Goal: Find specific page/section: Find specific page/section

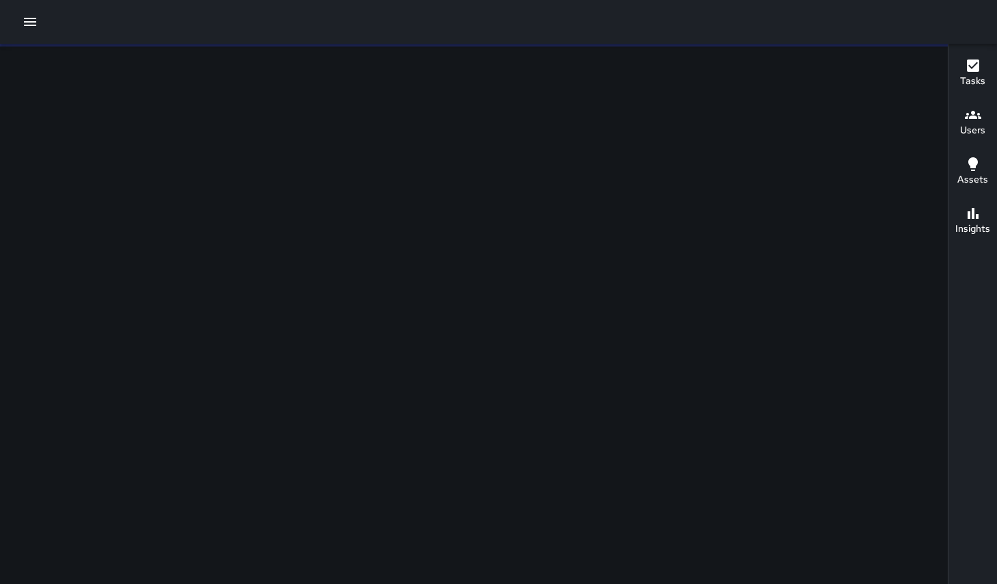
click at [32, 27] on icon "button" at bounding box center [30, 22] width 16 height 16
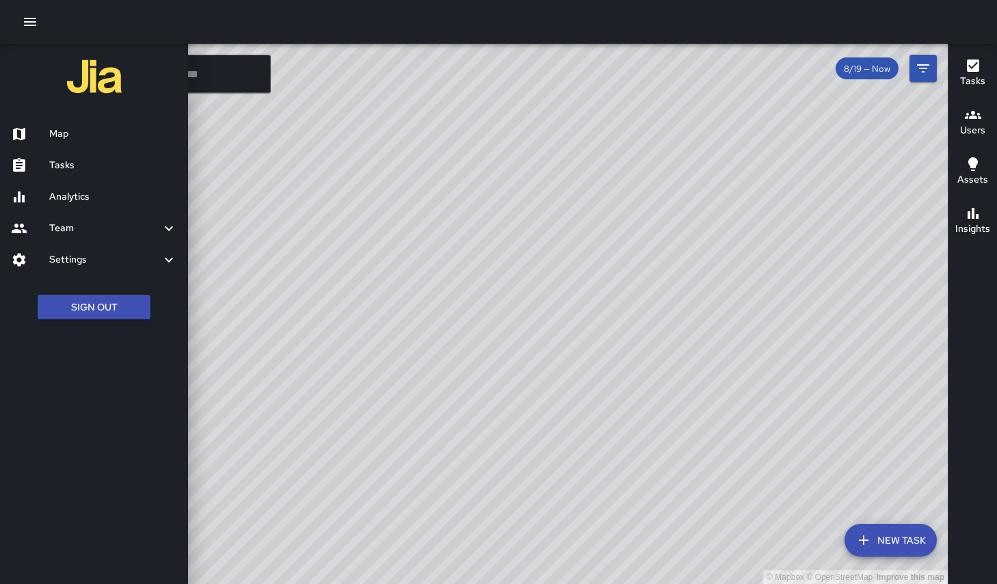
click at [79, 204] on h6 "Analytics" at bounding box center [113, 196] width 128 height 15
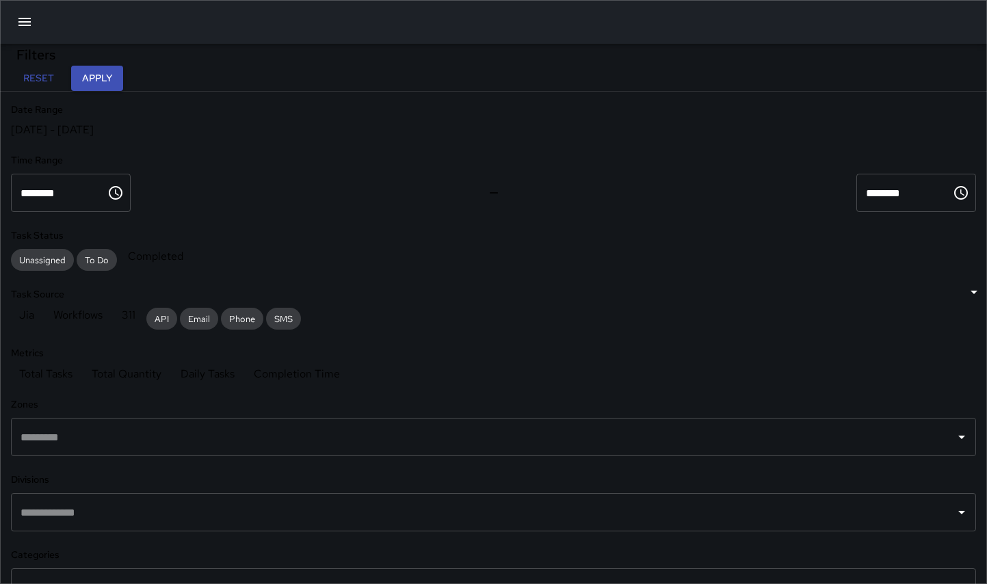
scroll to position [399, 648]
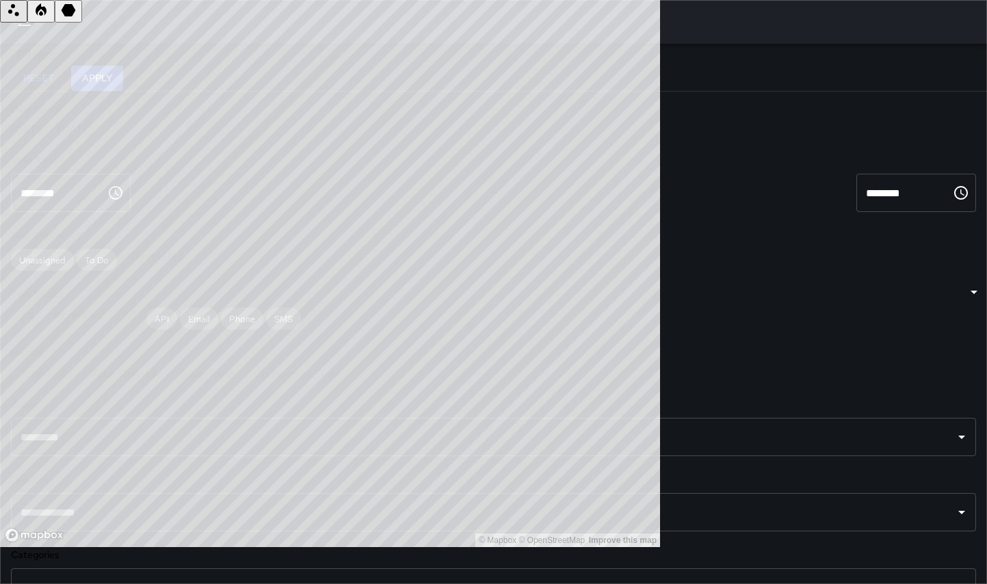
click at [84, 137] on div "[DATE] - [DATE]" at bounding box center [493, 129] width 965 height 14
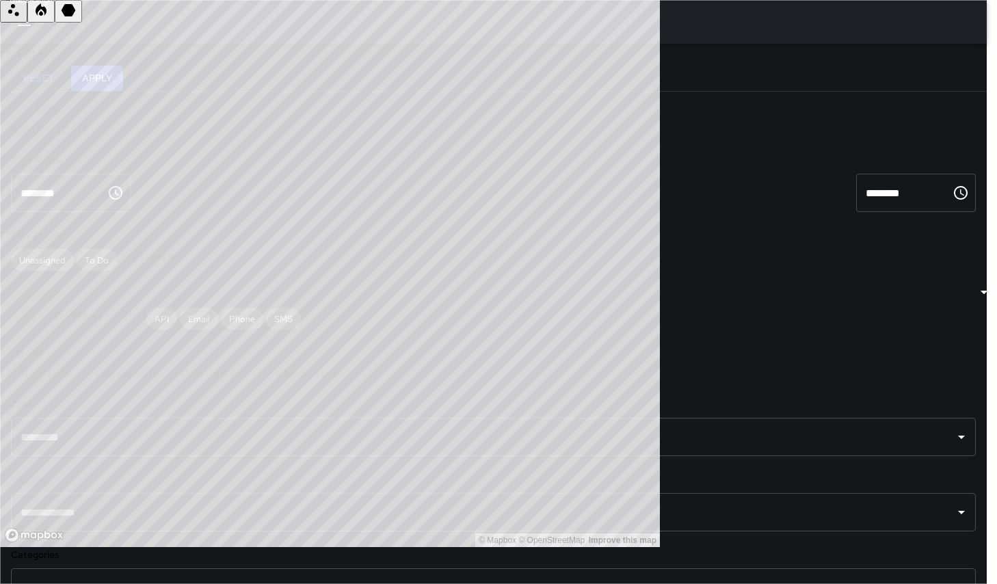
type input "******"
type input "**********"
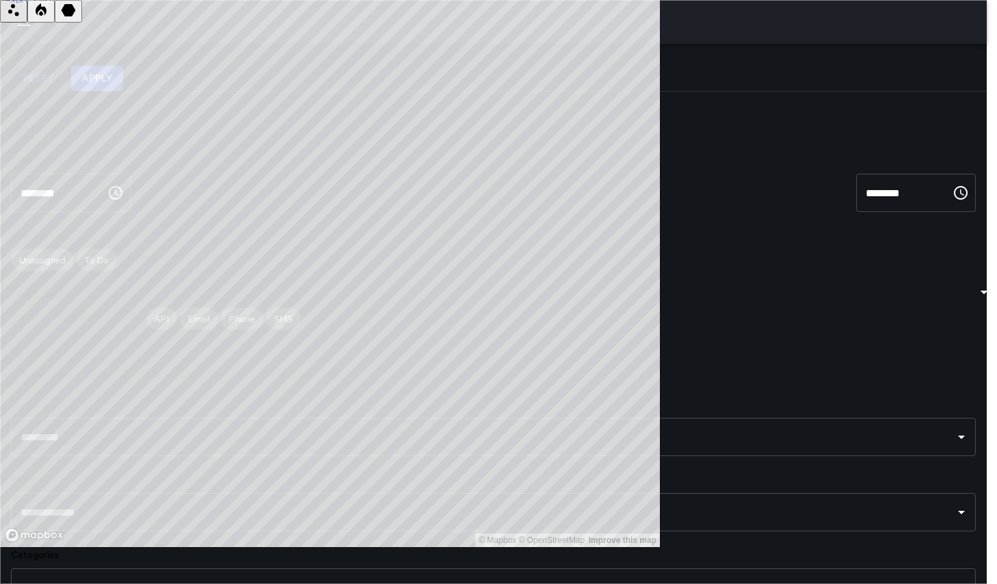
type input "**********"
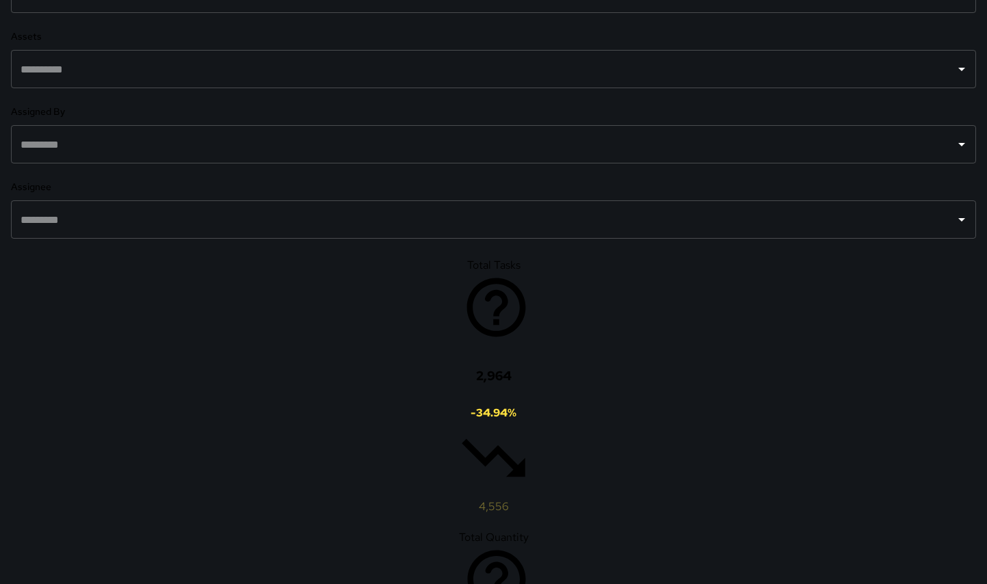
scroll to position [765, 0]
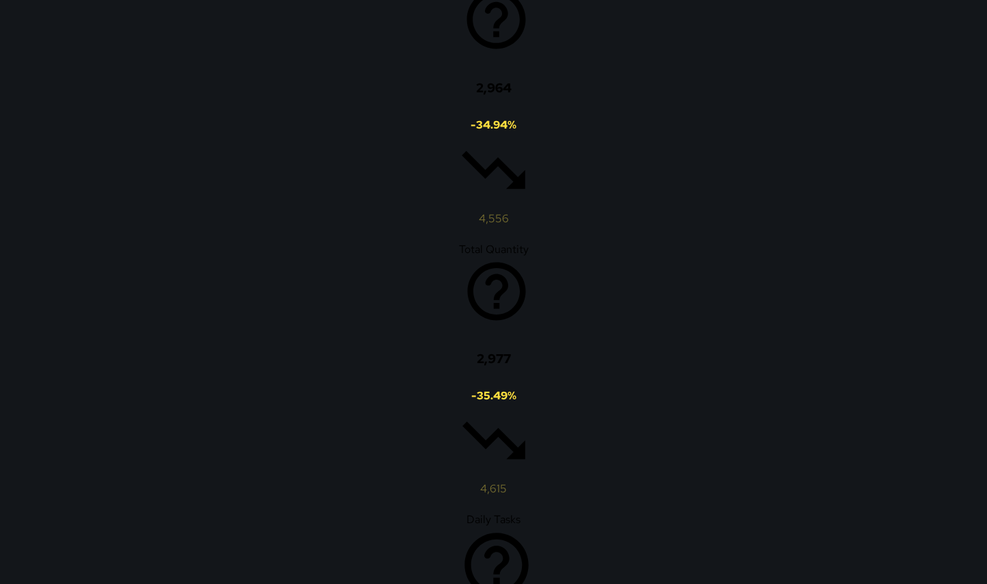
scroll to position [843, 0]
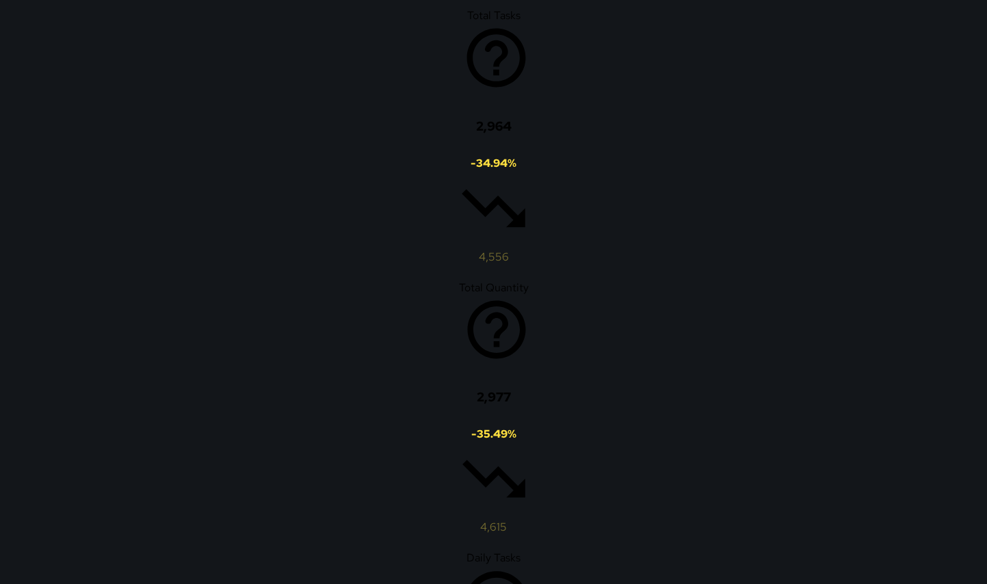
drag, startPoint x: 510, startPoint y: 203, endPoint x: 579, endPoint y: 310, distance: 127.1
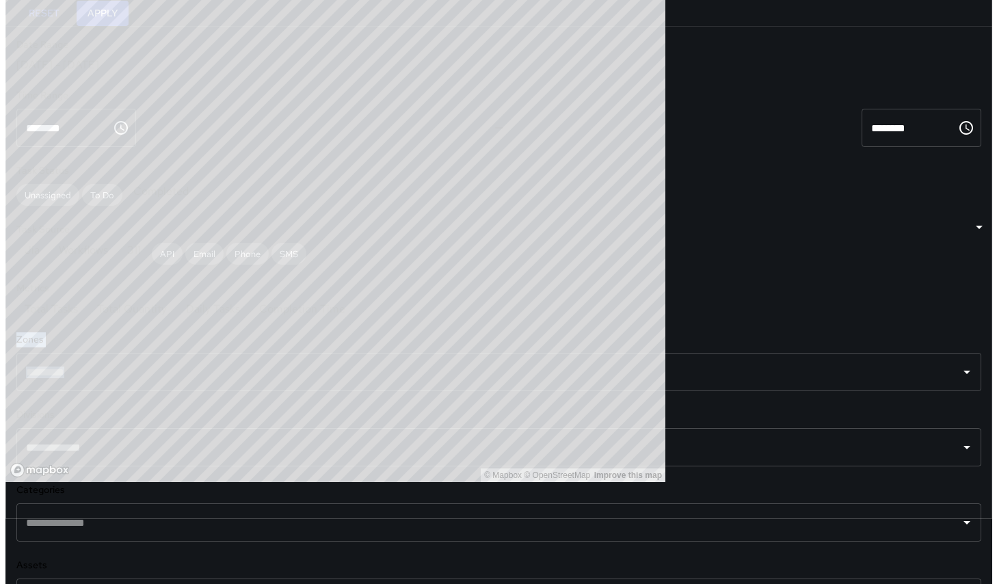
scroll to position [0, 0]
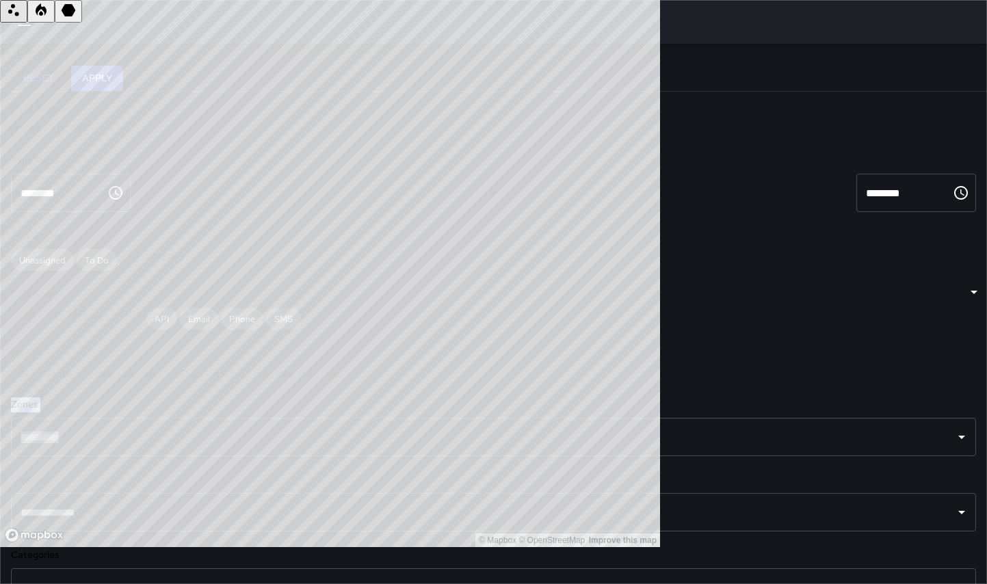
click at [26, 16] on icon "button" at bounding box center [24, 22] width 16 height 16
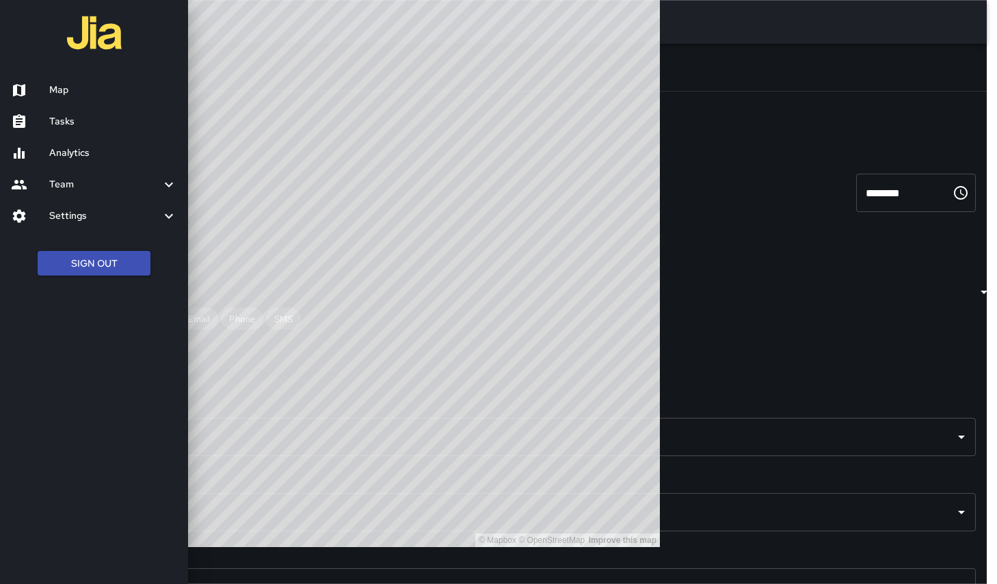
click at [71, 94] on h6 "Map" at bounding box center [113, 90] width 128 height 15
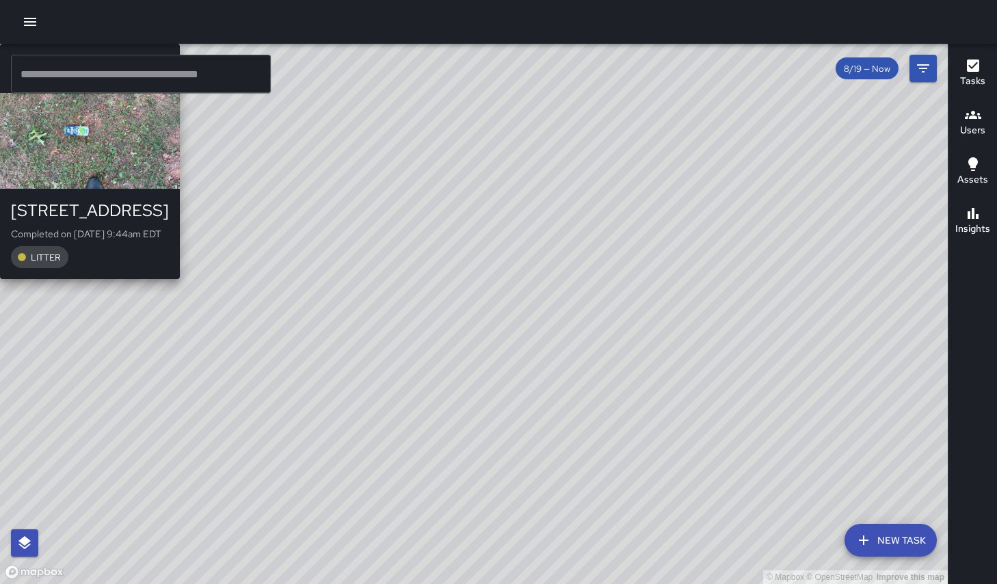
click at [700, 161] on div "© Mapbox © OpenStreetMap Improve this map [PERSON_NAME] [STREET_ADDRESS] Comple…" at bounding box center [474, 314] width 948 height 540
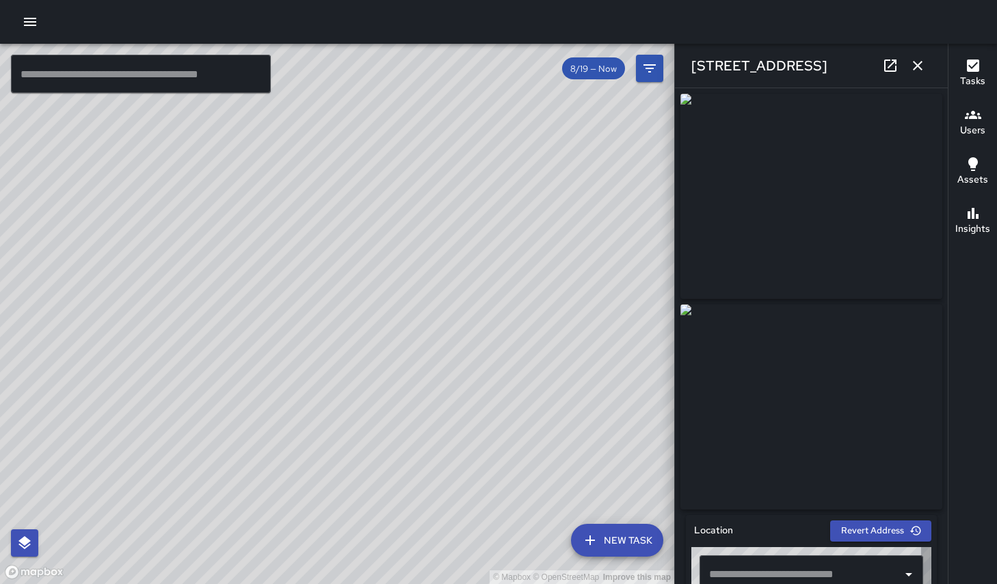
type input "**********"
click at [410, 220] on div "© Mapbox © OpenStreetMap Improve this map [PERSON_NAME] Completed on [DATE] 9:3…" at bounding box center [337, 314] width 674 height 540
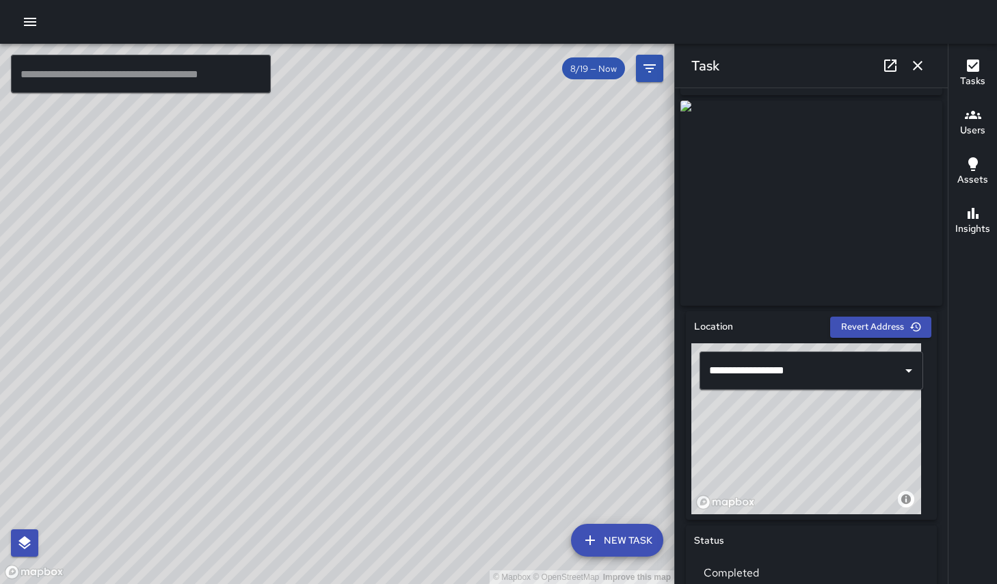
scroll to position [204, 0]
click at [254, 189] on div "© Mapbox © OpenStreetMap Improve this map [PERSON_NAME] Completed on [DATE] 9:3…" at bounding box center [337, 314] width 674 height 540
click at [319, 293] on div "© Mapbox © OpenStreetMap Improve this map [PERSON_NAME] Completed on [DATE] 9:3…" at bounding box center [337, 314] width 674 height 540
click at [611, 429] on div "© Mapbox © OpenStreetMap Improve this map" at bounding box center [337, 314] width 674 height 540
click at [358, 340] on div "© Mapbox © OpenStreetMap Improve this map [PERSON_NAME] [STREET_ADDRESS][PERSON…" at bounding box center [337, 314] width 674 height 540
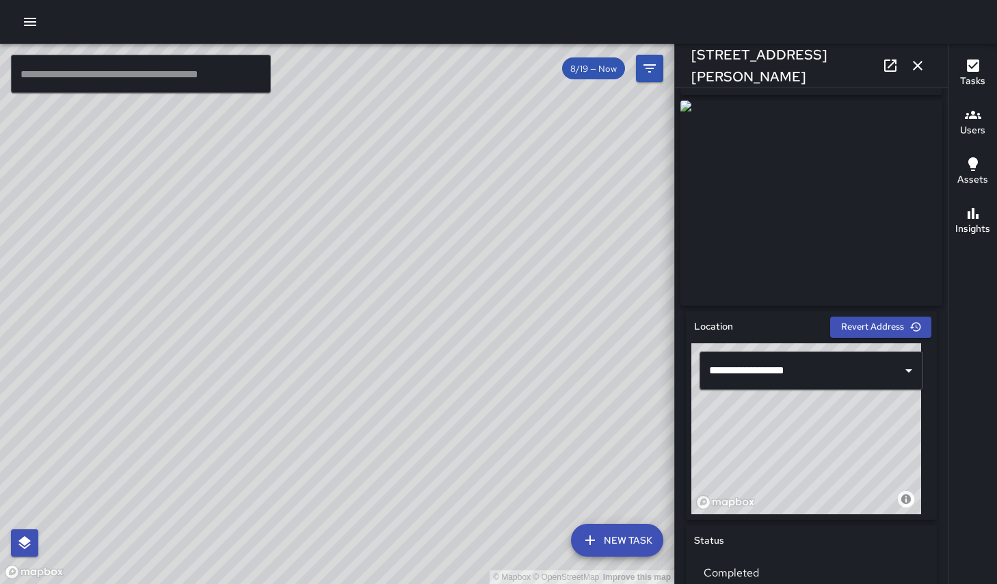
drag, startPoint x: 179, startPoint y: 222, endPoint x: 378, endPoint y: 237, distance: 199.6
click at [539, 167] on div "© Mapbox © OpenStreetMap Improve this map" at bounding box center [337, 314] width 674 height 540
drag, startPoint x: 174, startPoint y: 265, endPoint x: 389, endPoint y: 211, distance: 222.1
click at [391, 209] on div "© Mapbox © OpenStreetMap Improve this map" at bounding box center [337, 314] width 674 height 540
drag, startPoint x: 159, startPoint y: 250, endPoint x: 446, endPoint y: 241, distance: 286.7
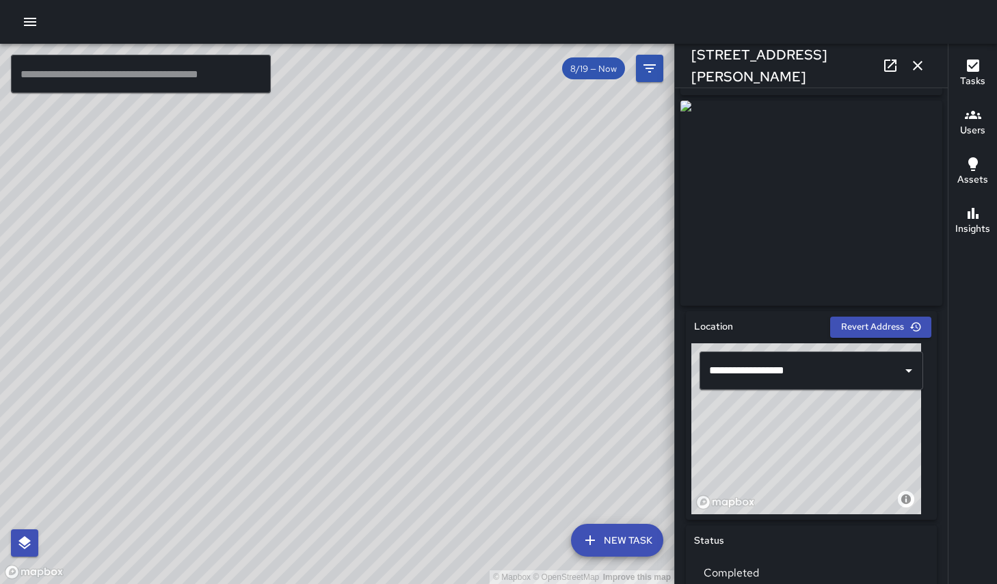
click at [470, 240] on div "© Mapbox © OpenStreetMap Improve this map" at bounding box center [337, 314] width 674 height 540
drag, startPoint x: 282, startPoint y: 329, endPoint x: 410, endPoint y: 298, distance: 131.7
click at [437, 292] on div "© Mapbox © OpenStreetMap Improve this map [PERSON_NAME] [STREET_ADDRESS][PERSON…" at bounding box center [337, 314] width 674 height 540
click at [123, 403] on div "© Mapbox © OpenStreetMap Improve this map" at bounding box center [337, 314] width 674 height 540
click at [124, 406] on div "© Mapbox © OpenStreetMap Improve this map AS ALIAS [PERSON_NAME] [STREET_ADDRES…" at bounding box center [337, 314] width 674 height 540
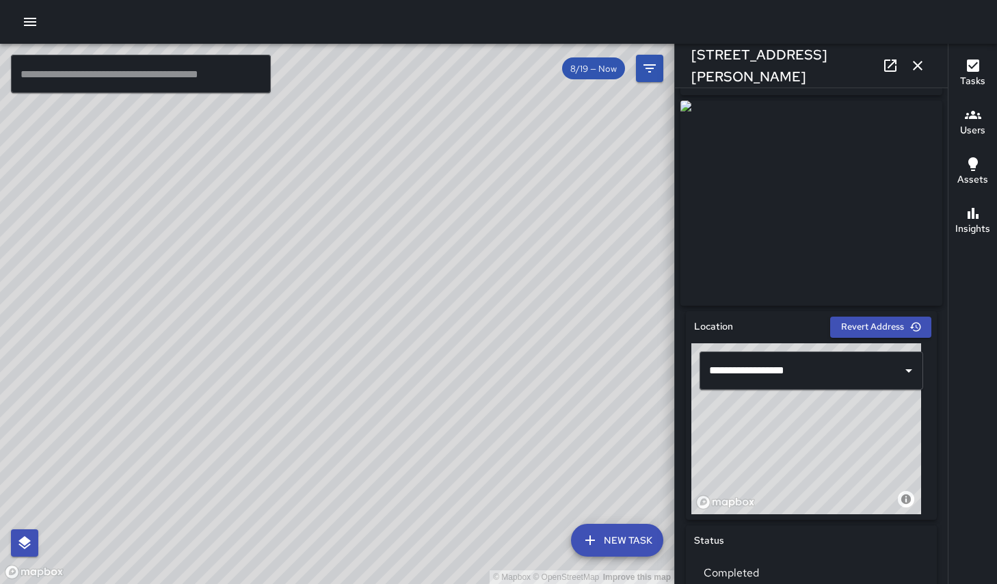
click at [265, 257] on div "© Mapbox © OpenStreetMap Improve this map" at bounding box center [337, 314] width 674 height 540
click at [261, 261] on div "© Mapbox © OpenStreetMap Improve this map AS ALIAS [PERSON_NAME] [STREET_ADDRES…" at bounding box center [337, 314] width 674 height 540
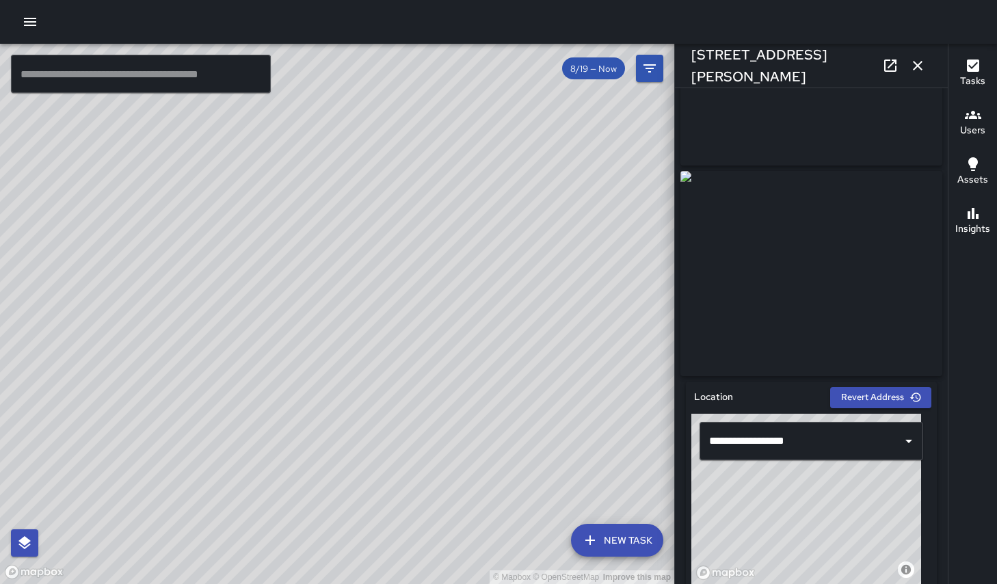
scroll to position [0, 0]
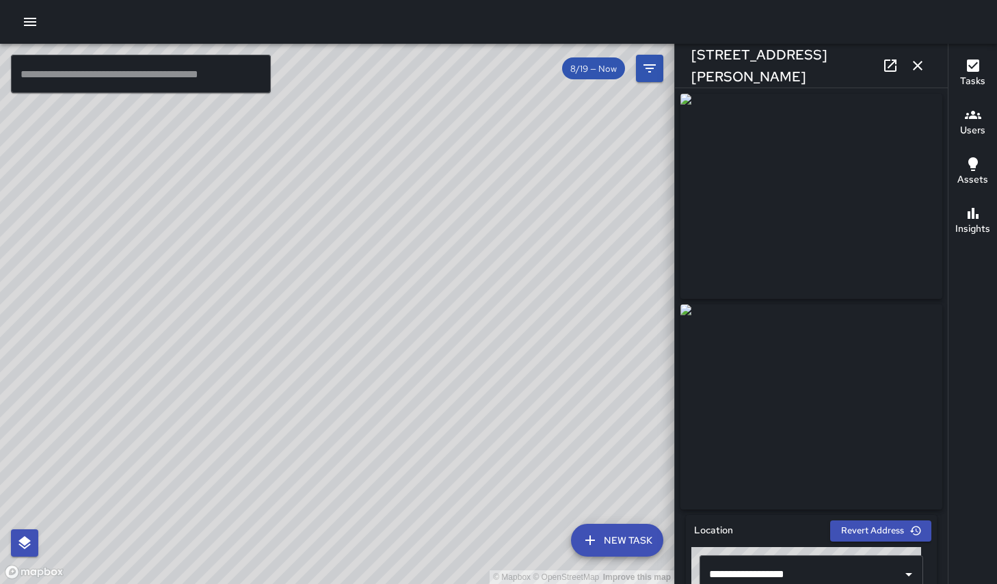
drag, startPoint x: 332, startPoint y: 339, endPoint x: 437, endPoint y: 222, distance: 156.9
click at [551, 206] on div "© Mapbox © OpenStreetMap Improve this map" at bounding box center [337, 314] width 674 height 540
drag, startPoint x: 237, startPoint y: 248, endPoint x: 216, endPoint y: 249, distance: 21.2
click at [250, 276] on div "© Mapbox © OpenStreetMap Improve this map" at bounding box center [337, 314] width 674 height 540
click at [170, 153] on div "© Mapbox © OpenStreetMap Improve this map AS ALIAS [PERSON_NAME] Completed on […" at bounding box center [337, 314] width 674 height 540
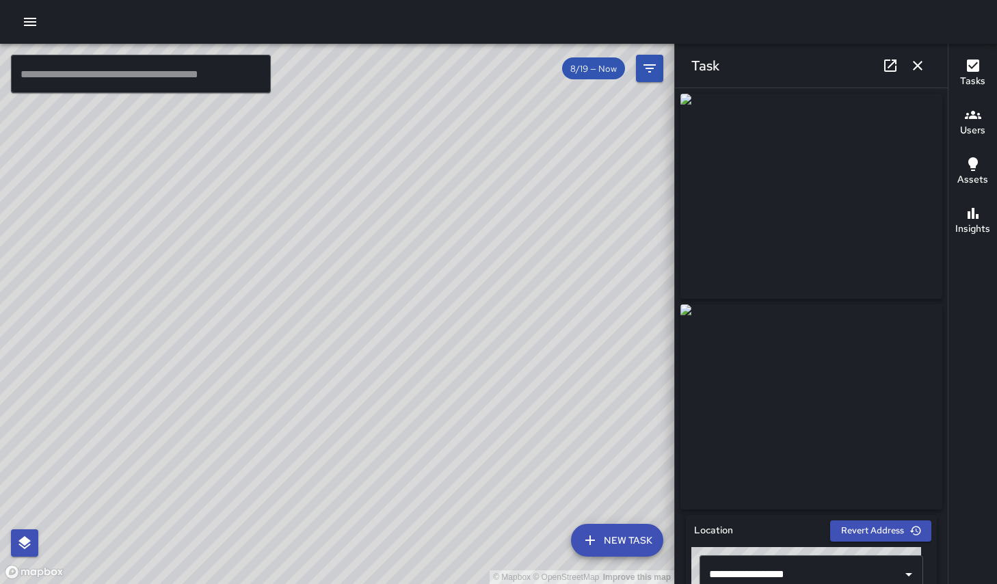
click at [304, 396] on div "© Mapbox © OpenStreetMap Improve this map AS ALIAS [PERSON_NAME] [STREET_ADDRES…" at bounding box center [337, 314] width 674 height 540
click at [360, 343] on div "© Mapbox © OpenStreetMap Improve this map AS ALIAS [PERSON_NAME] [STREET_ADDRES…" at bounding box center [337, 314] width 674 height 540
click at [422, 323] on div "© Mapbox © OpenStreetMap Improve this map AS ALIAS [PERSON_NAME] [STREET_ADDRES…" at bounding box center [337, 314] width 674 height 540
click at [367, 333] on div "© Mapbox © OpenStreetMap Improve this map AS ALIAS [PERSON_NAME] [STREET_ADDRES…" at bounding box center [337, 314] width 674 height 540
click at [919, 67] on icon "button" at bounding box center [918, 66] width 10 height 10
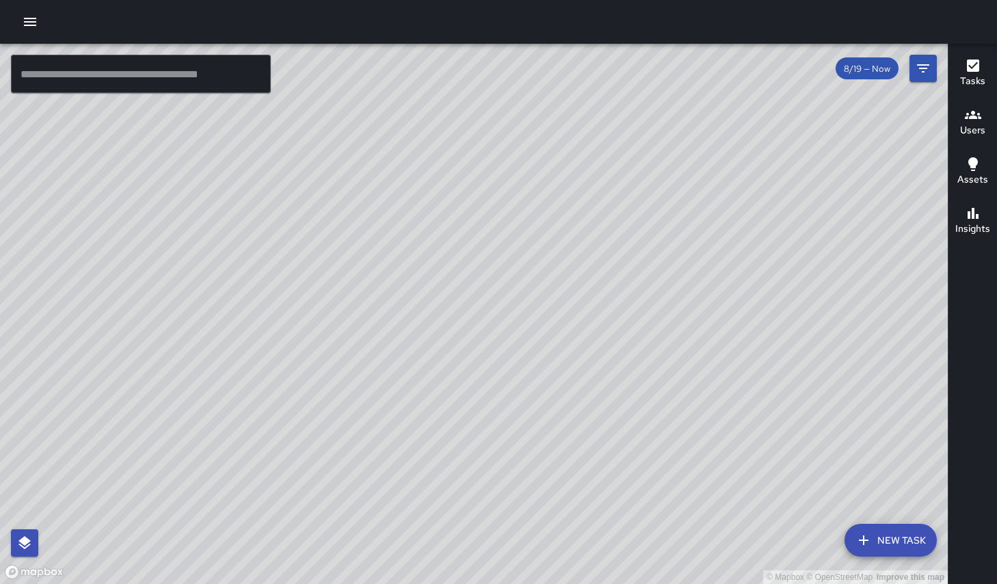
drag, startPoint x: 607, startPoint y: 255, endPoint x: 510, endPoint y: 291, distance: 103.0
click at [510, 291] on div "© Mapbox © OpenStreetMap Improve this map" at bounding box center [474, 314] width 948 height 540
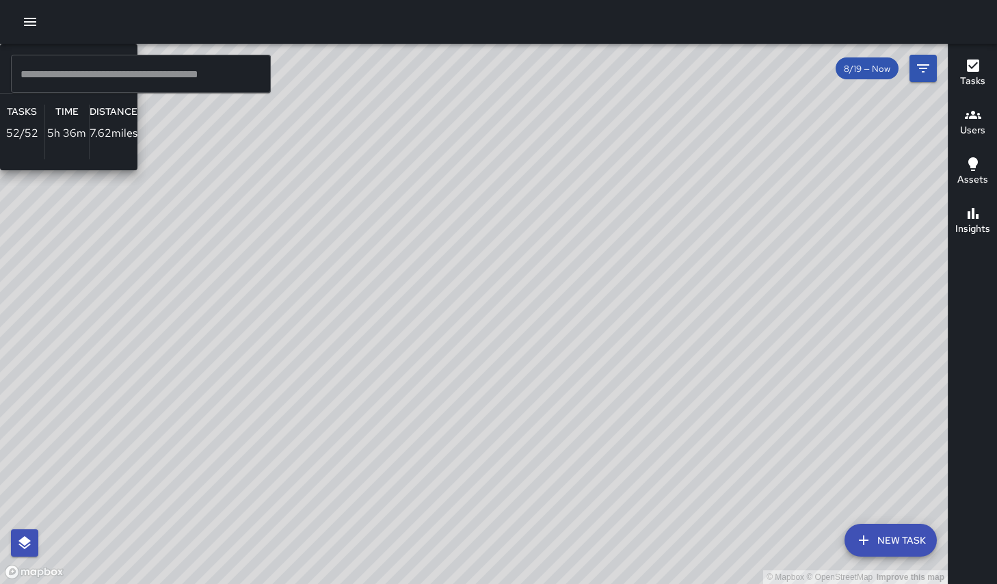
click at [479, 265] on div "© Mapbox © OpenStreetMap Improve this map [PERSON_NAME] Ambassador Tasks 52 / 5…" at bounding box center [474, 314] width 948 height 540
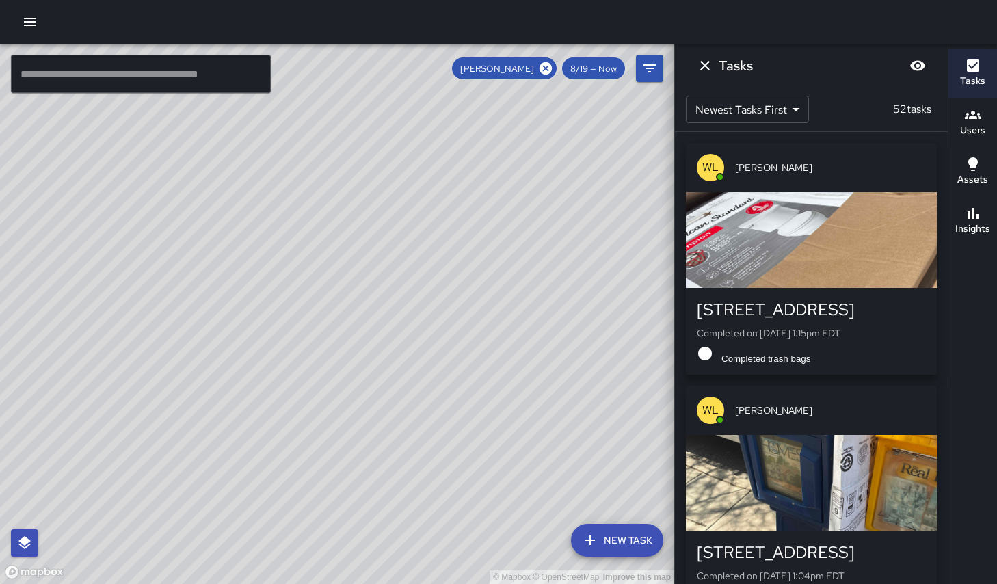
drag, startPoint x: 533, startPoint y: 266, endPoint x: 329, endPoint y: 319, distance: 210.7
click at [329, 319] on div "© Mapbox © OpenStreetMap Improve this map" at bounding box center [337, 314] width 674 height 540
drag, startPoint x: 410, startPoint y: 295, endPoint x: 438, endPoint y: 289, distance: 28.6
click at [438, 289] on div "© Mapbox © OpenStreetMap Improve this map" at bounding box center [337, 314] width 674 height 540
drag, startPoint x: 549, startPoint y: 73, endPoint x: 523, endPoint y: 109, distance: 44.0
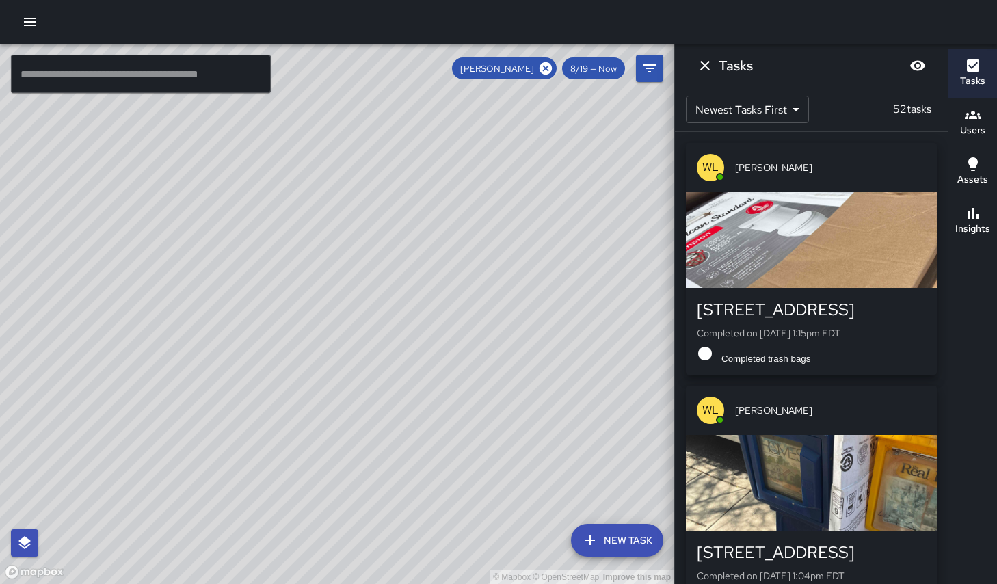
click at [549, 73] on icon at bounding box center [546, 68] width 12 height 12
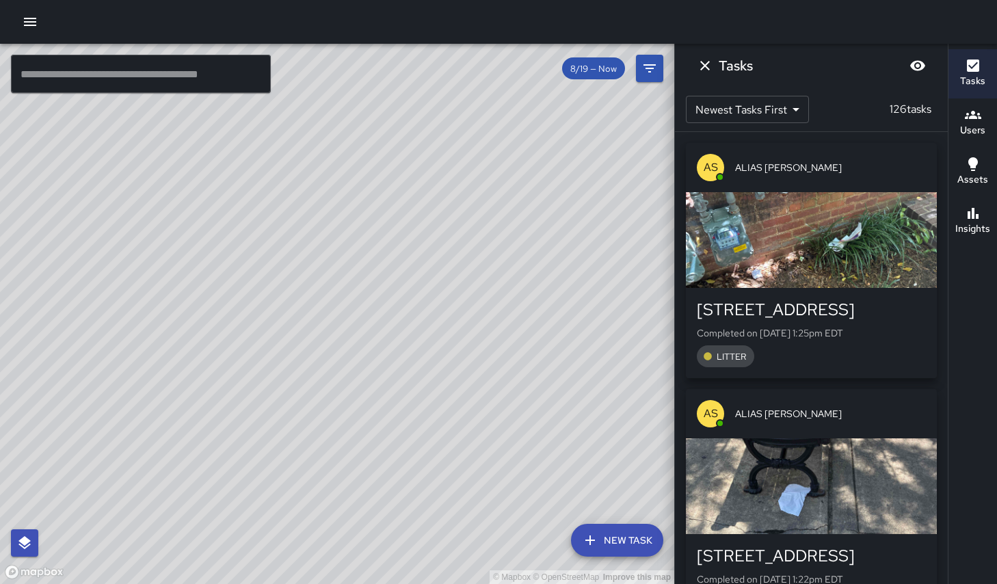
click at [447, 384] on div "© Mapbox © OpenStreetMap Improve this map MA [PERSON_NAME] Supervisor Tasks 0 /…" at bounding box center [337, 314] width 674 height 540
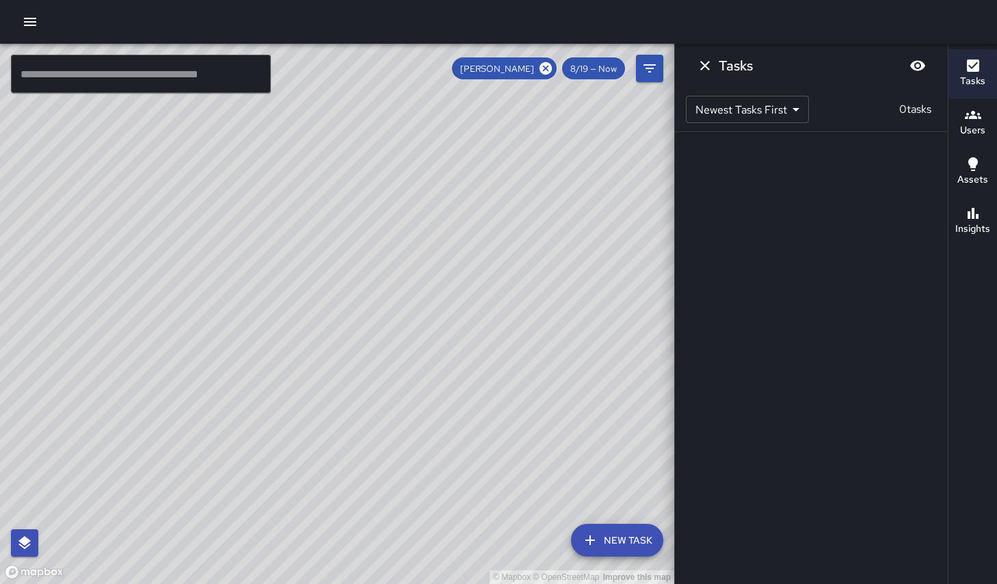
click at [388, 299] on div "© Mapbox © OpenStreetMap Improve this map" at bounding box center [337, 314] width 674 height 540
drag, startPoint x: 549, startPoint y: 65, endPoint x: 496, endPoint y: 135, distance: 88.4
click at [549, 67] on icon at bounding box center [546, 68] width 12 height 12
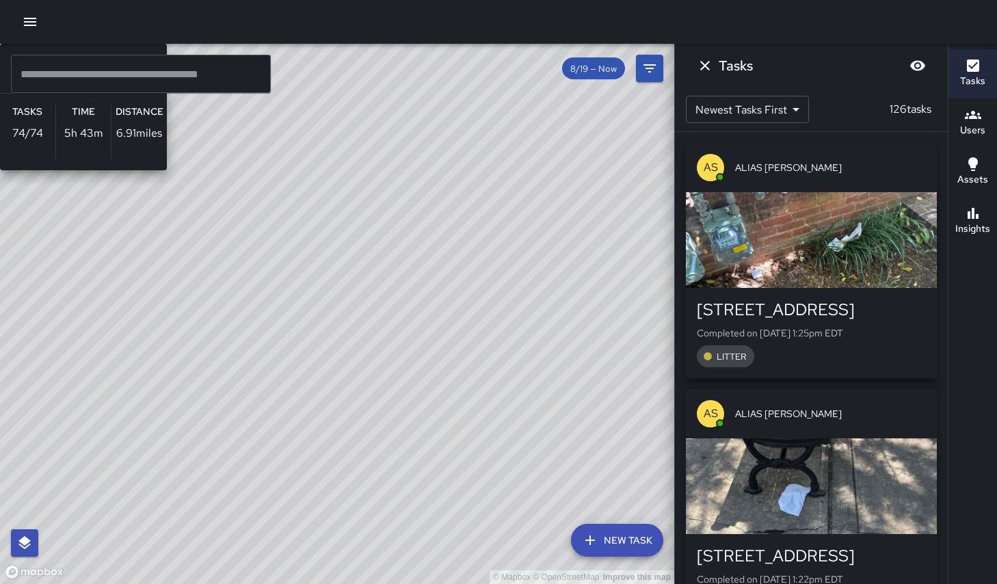
click at [454, 330] on div "© Mapbox © OpenStreetMap Improve this map AS ALIAS [PERSON_NAME] Ambassador Tas…" at bounding box center [337, 314] width 674 height 540
